Goal: Navigation & Orientation: Go to known website

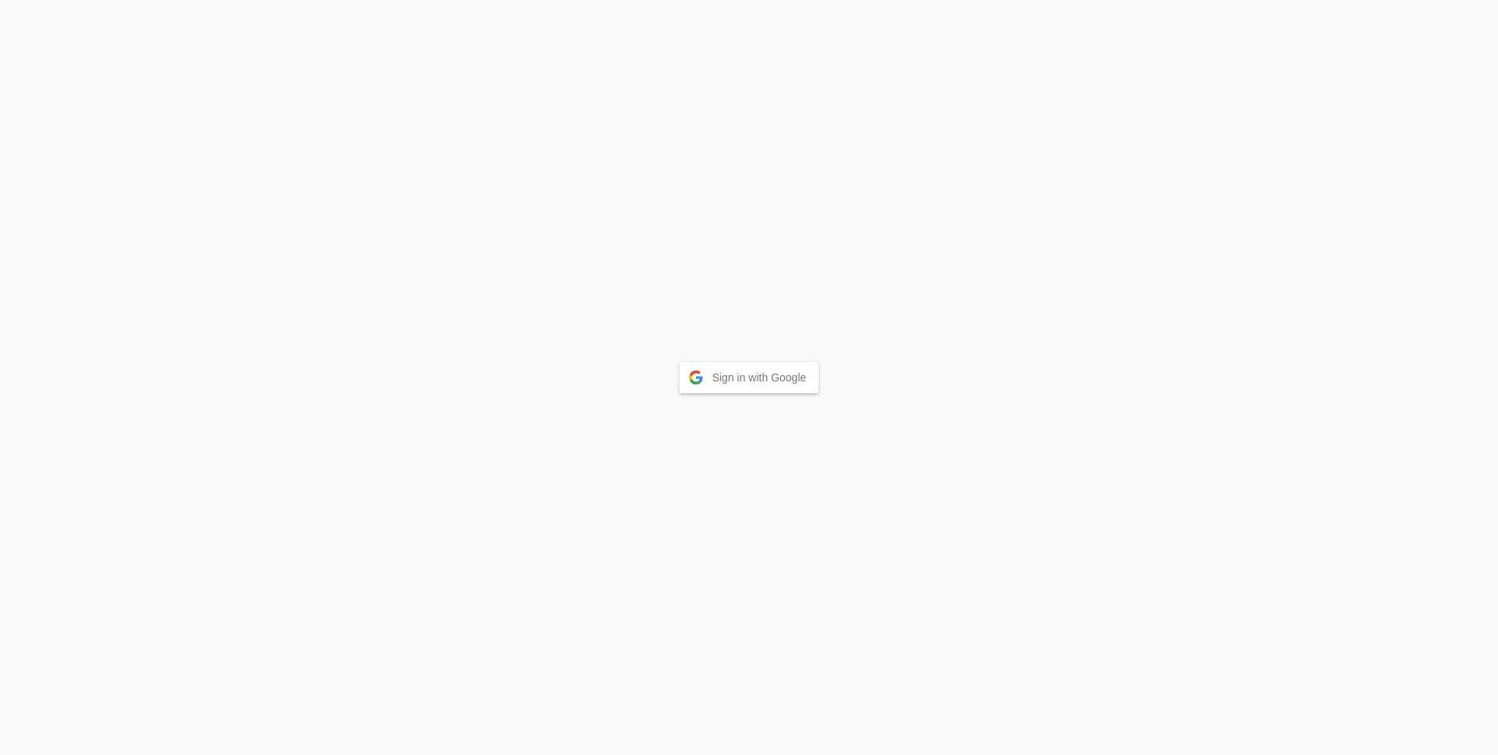
click at [755, 376] on button "Sign in with Google" at bounding box center [750, 377] width 140 height 31
